Goal: Task Accomplishment & Management: Complete application form

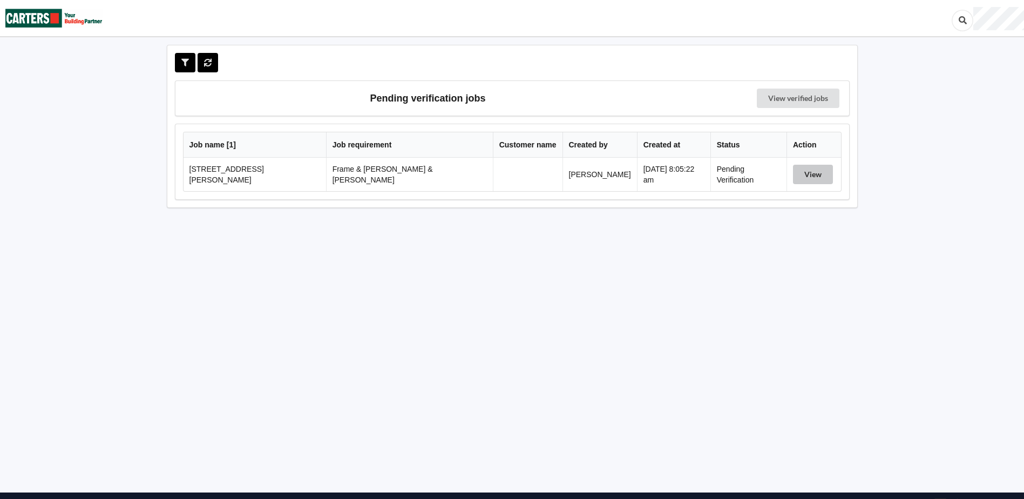
click at [793, 174] on button "View" at bounding box center [813, 174] width 40 height 19
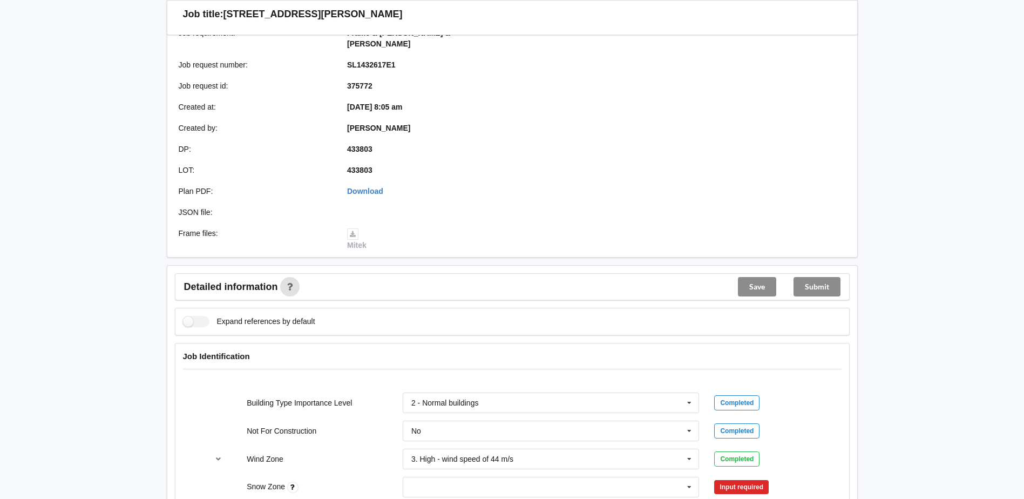
scroll to position [324, 0]
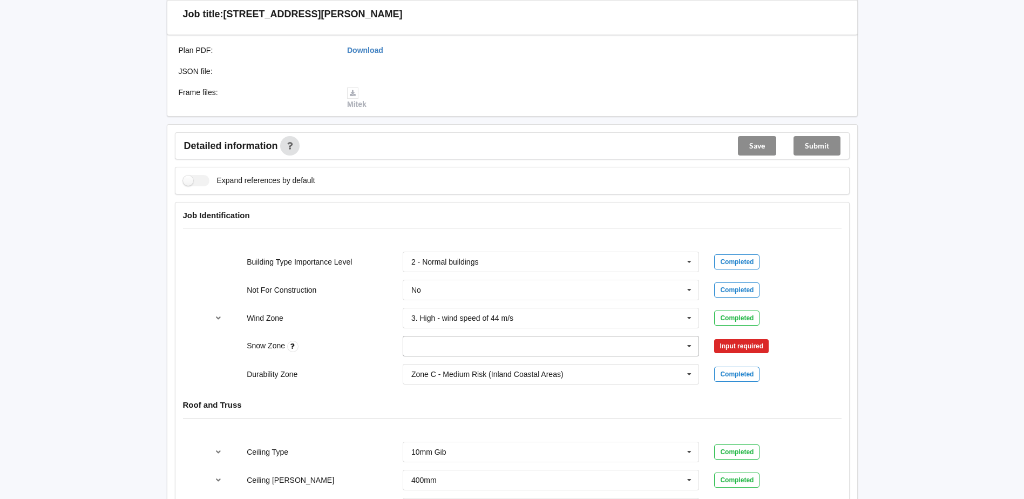
click at [537, 336] on input "text" at bounding box center [552, 345] width 296 height 19
click at [462, 360] on div "N0" at bounding box center [551, 366] width 296 height 20
click at [726, 337] on button "Confirm input" at bounding box center [746, 346] width 64 height 18
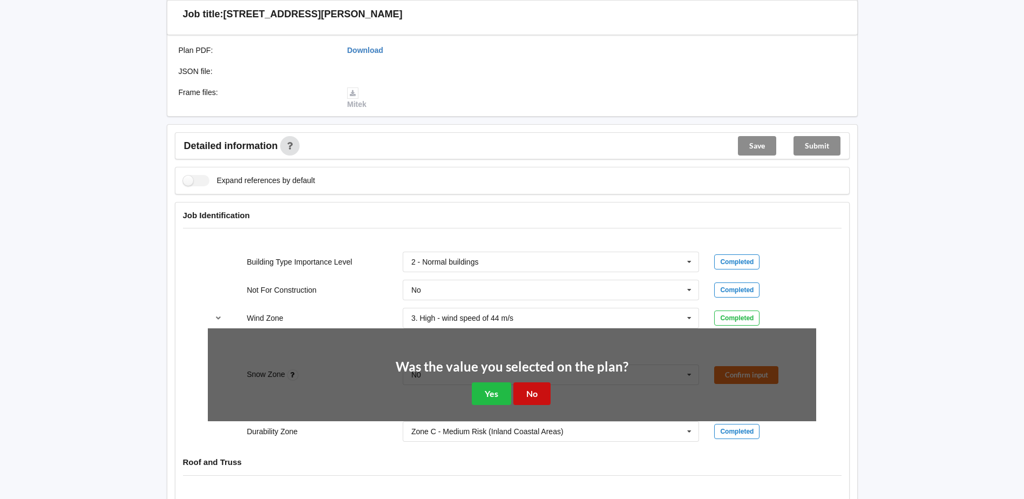
click at [525, 382] on button "No" at bounding box center [531, 393] width 37 height 22
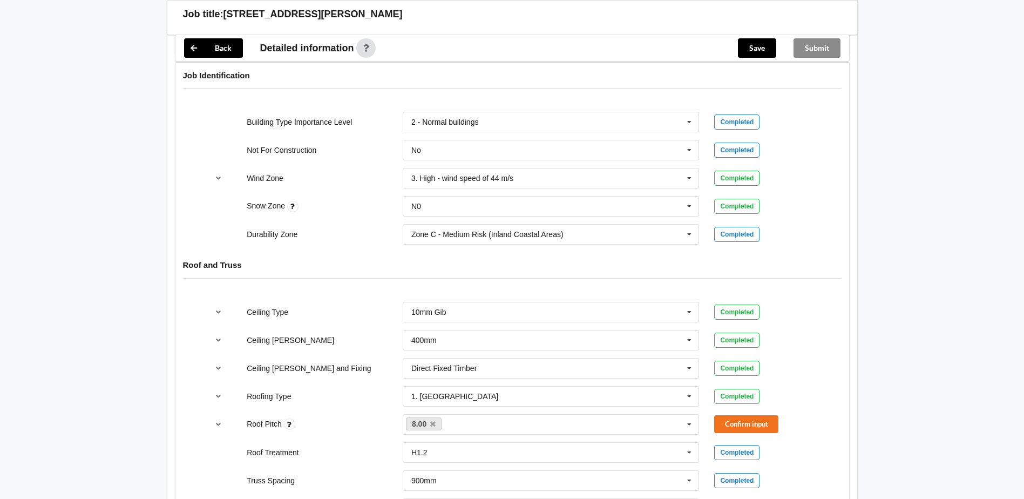
scroll to position [648, 0]
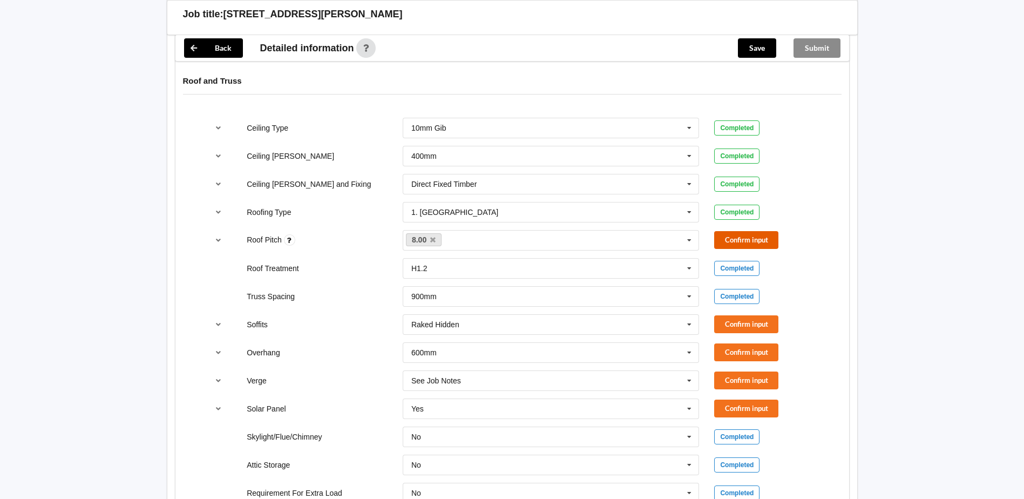
click at [751, 235] on button "Confirm input" at bounding box center [746, 240] width 64 height 18
click at [754, 315] on button "Confirm input" at bounding box center [746, 324] width 64 height 18
click at [740, 349] on button "Confirm input" at bounding box center [746, 352] width 64 height 18
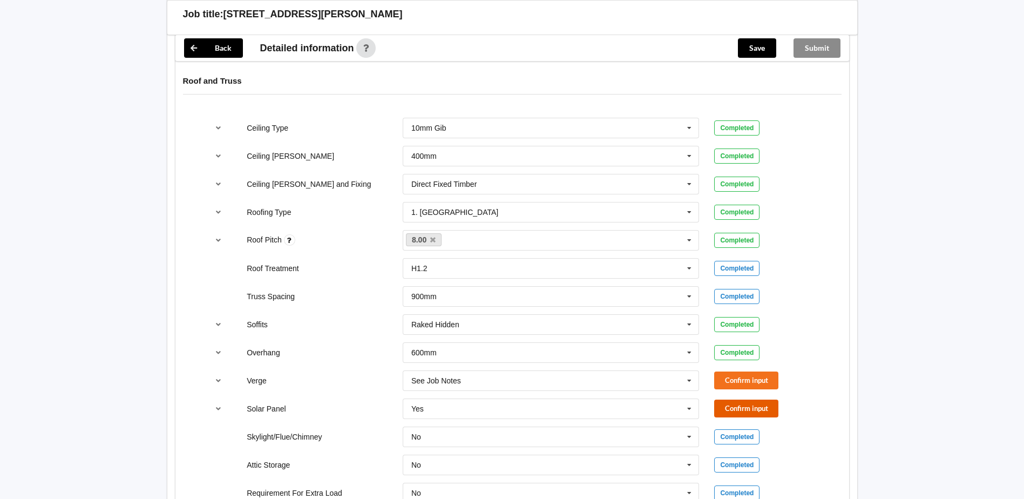
click at [731, 399] on button "Confirm input" at bounding box center [746, 408] width 64 height 18
click at [736, 373] on button "Confirm input" at bounding box center [746, 380] width 64 height 18
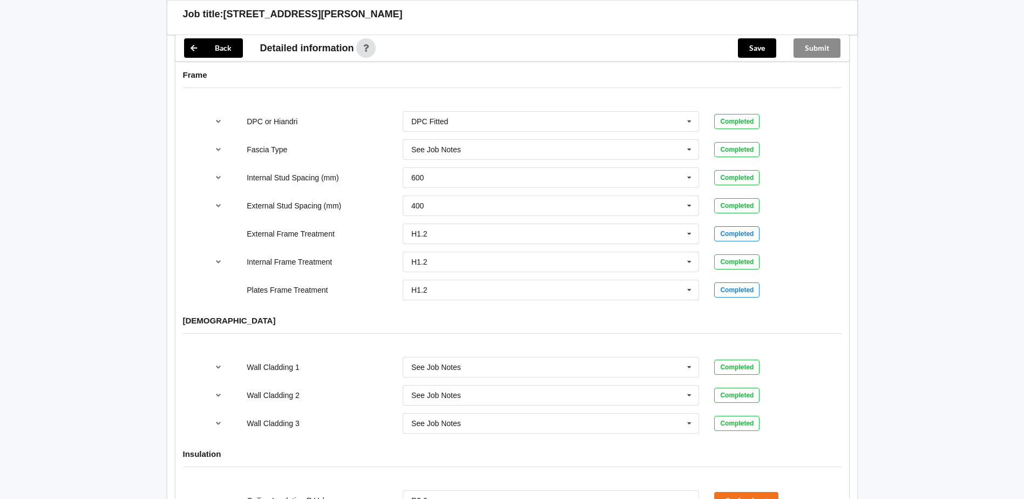
scroll to position [1383, 0]
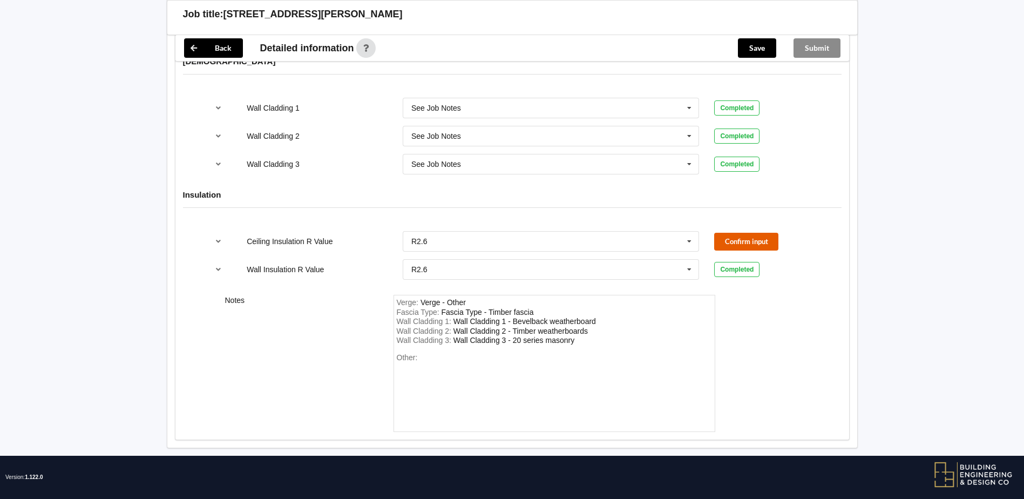
click at [743, 233] on button "Confirm input" at bounding box center [746, 242] width 64 height 18
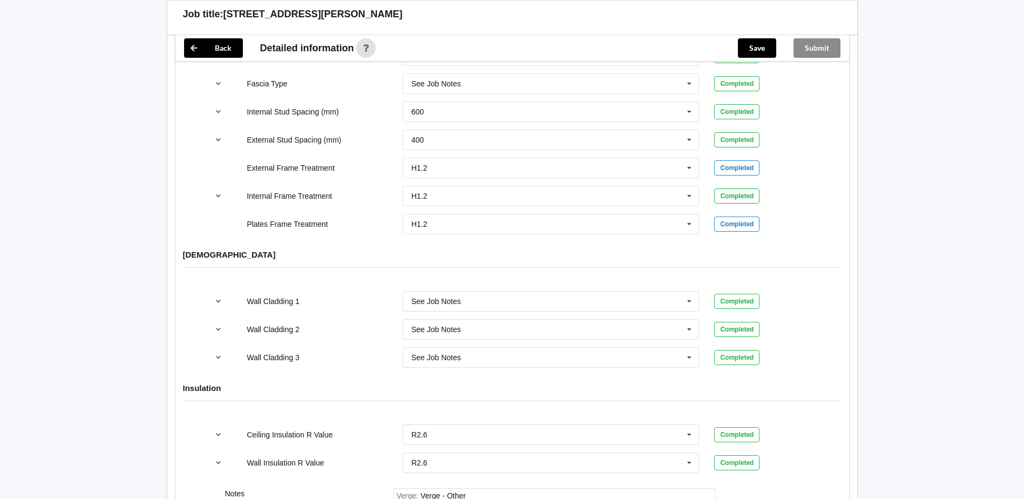
scroll to position [1167, 0]
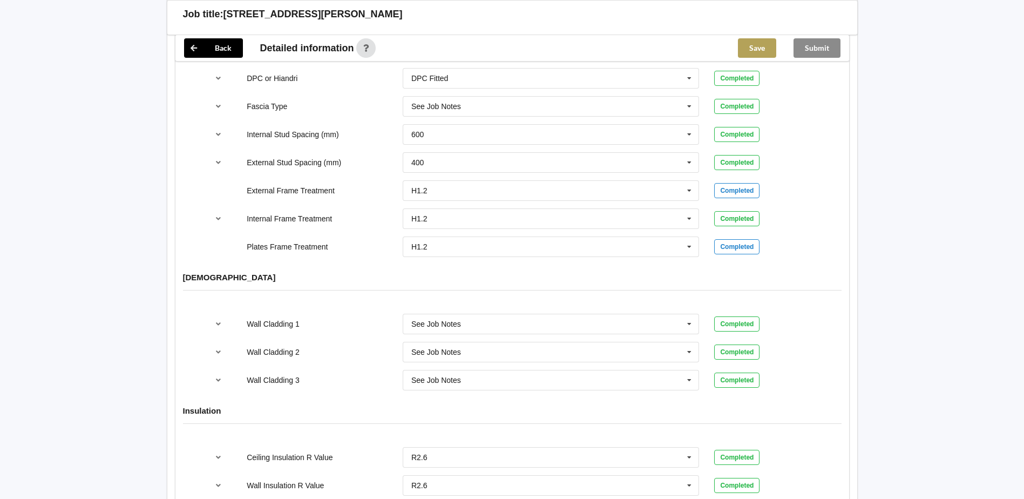
click at [749, 45] on button "Save" at bounding box center [757, 47] width 38 height 19
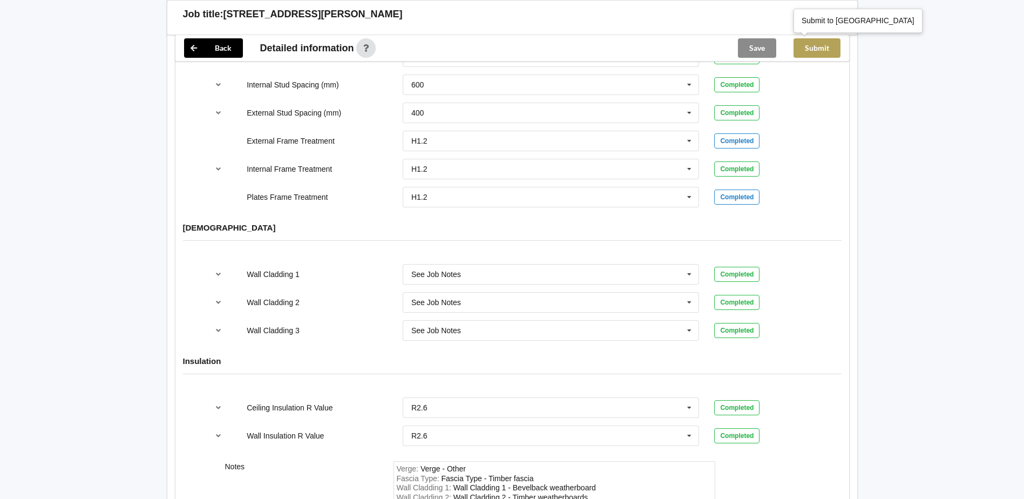
click at [797, 54] on button "Submit" at bounding box center [816, 47] width 47 height 19
